Goal: Communication & Community: Connect with others

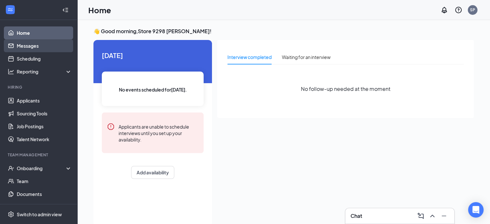
click at [37, 43] on link "Messages" at bounding box center [44, 45] width 55 height 13
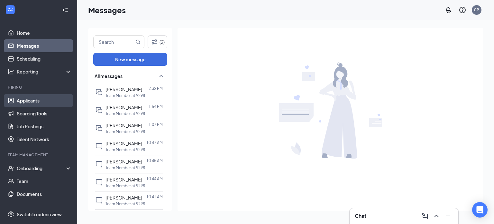
click at [31, 105] on link "Applicants" at bounding box center [44, 100] width 55 height 13
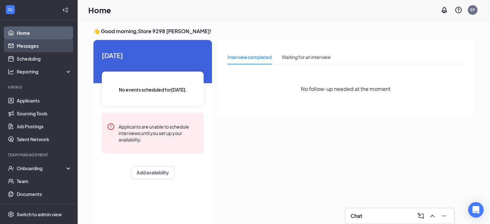
click at [46, 48] on link "Messages" at bounding box center [44, 45] width 55 height 13
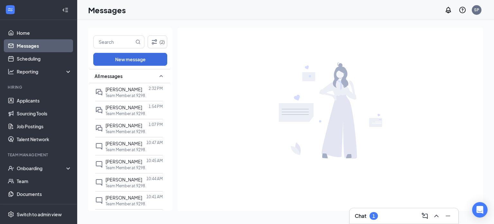
click at [396, 218] on div "Chat 1" at bounding box center [404, 215] width 98 height 10
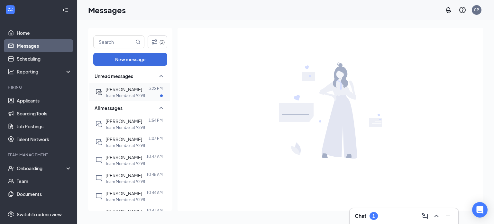
click at [145, 95] on p "Team Member at 9298" at bounding box center [126, 95] width 40 height 5
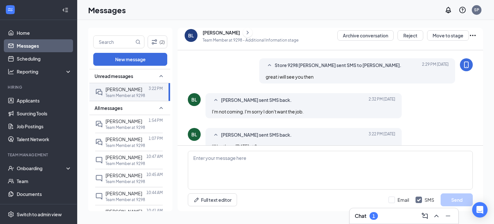
scroll to position [240, 0]
